Goal: Task Accomplishment & Management: Use online tool/utility

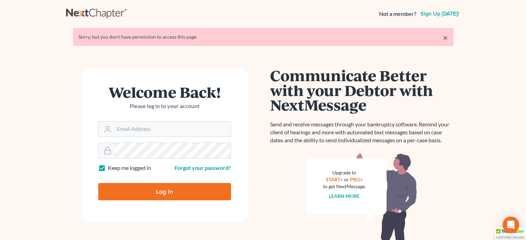
type input "[PERSON_NAME][EMAIL_ADDRESS][DOMAIN_NAME]"
click at [184, 186] on input "Log In" at bounding box center [164, 191] width 133 height 17
type input "Thinking..."
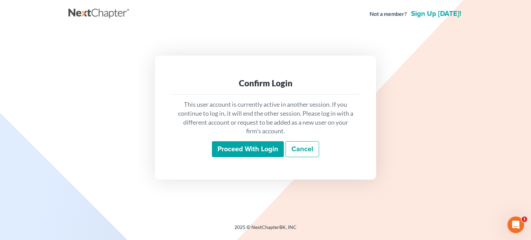
click at [260, 151] on input "Proceed with login" at bounding box center [248, 149] width 72 height 16
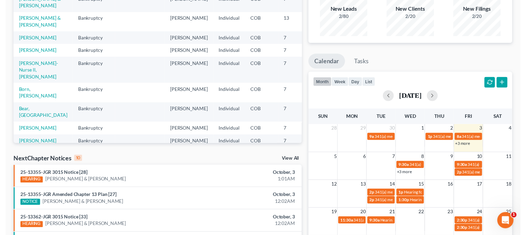
scroll to position [69, 0]
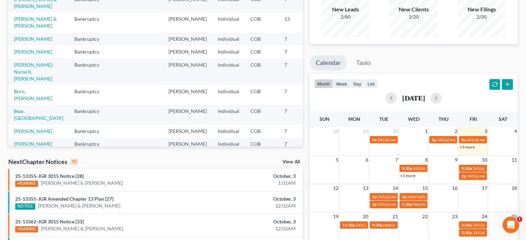
click at [469, 146] on link "+3 more" at bounding box center [466, 147] width 15 height 5
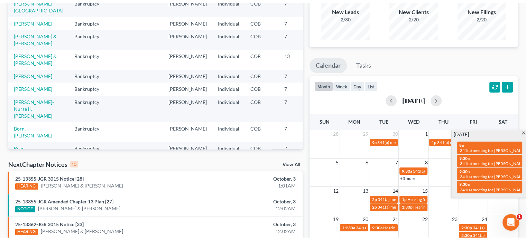
scroll to position [0, 0]
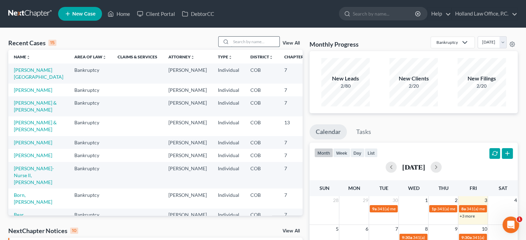
click at [233, 40] on input "search" at bounding box center [255, 42] width 48 height 10
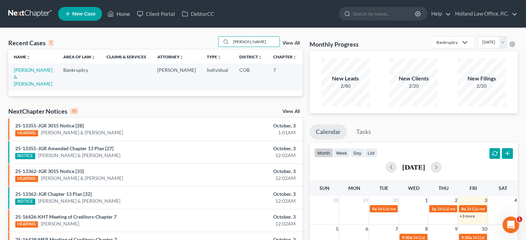
type input "scoby"
click at [19, 80] on td "Scoby, Jason & Rebecca" at bounding box center [32, 77] width 49 height 27
click at [22, 77] on link "Scoby, Jason & Rebecca" at bounding box center [33, 77] width 38 height 20
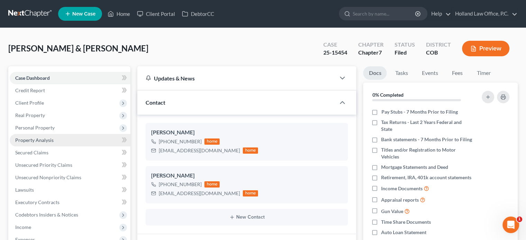
click at [32, 142] on span "Property Analysis" at bounding box center [34, 140] width 38 height 6
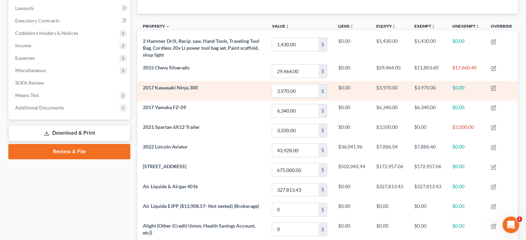
scroll to position [189, 0]
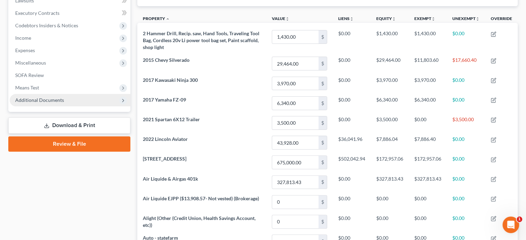
click at [48, 99] on span "Additional Documents" at bounding box center [39, 100] width 49 height 6
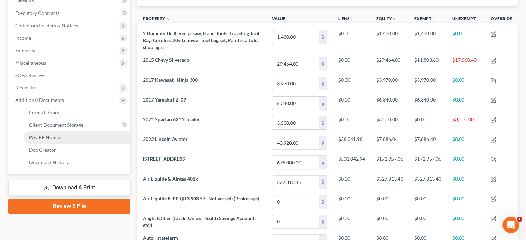
click at [45, 136] on span "PACER Notices" at bounding box center [45, 137] width 33 height 6
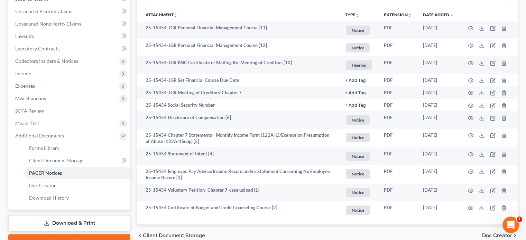
scroll to position [154, 0]
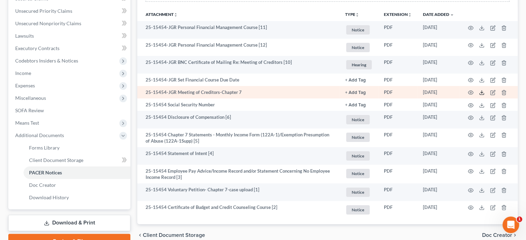
click at [483, 93] on icon at bounding box center [482, 93] width 6 height 6
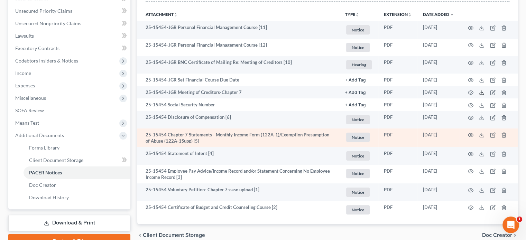
scroll to position [85, 0]
